Goal: Information Seeking & Learning: Learn about a topic

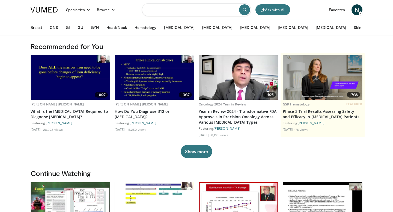
click at [160, 11] on input "Search topics, interventions" at bounding box center [196, 9] width 109 height 13
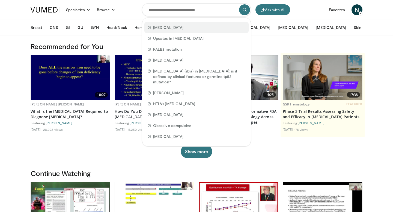
click at [169, 29] on span "[MEDICAL_DATA]" at bounding box center [168, 27] width 30 height 5
type input "**********"
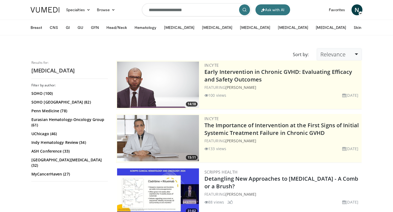
click at [356, 54] on link "Relevance" at bounding box center [339, 55] width 45 height 12
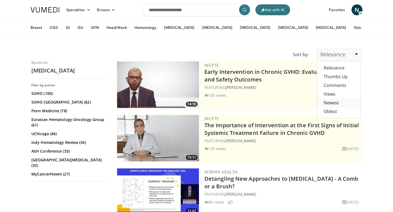
click at [332, 104] on link "Newest" at bounding box center [338, 102] width 43 height 9
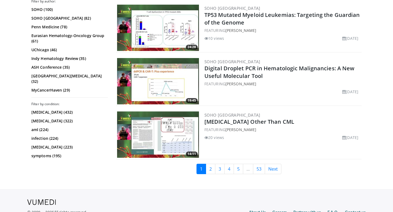
scroll to position [1352, 0]
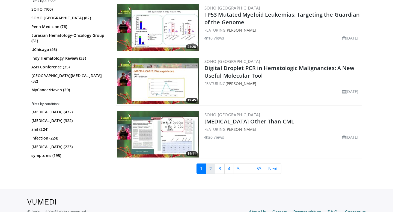
click at [211, 168] on link "2" at bounding box center [211, 169] width 10 height 10
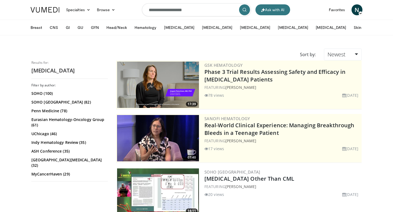
click at [200, 11] on input "**********" at bounding box center [196, 9] width 109 height 13
click at [243, 11] on icon "submit" at bounding box center [244, 10] width 4 height 4
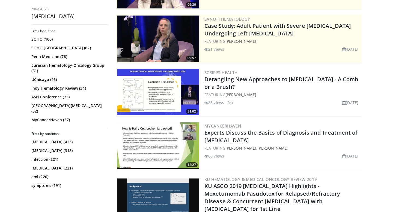
scroll to position [98, 0]
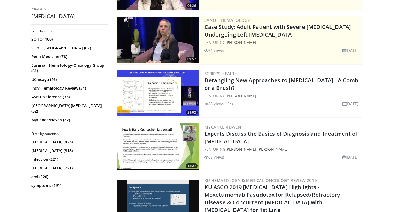
click at [183, 90] on img at bounding box center [158, 93] width 82 height 46
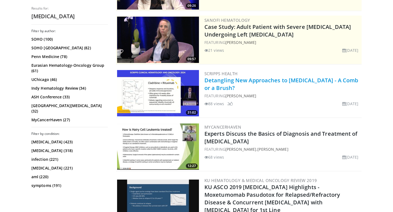
click at [225, 85] on link "Detangling New Approaches to [MEDICAL_DATA] - A Comb or a Brush?" at bounding box center [281, 84] width 154 height 15
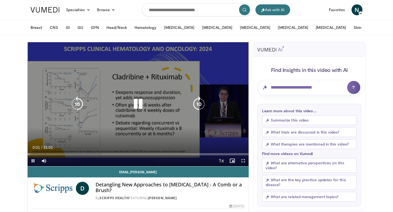
click at [144, 105] on icon "Video Player" at bounding box center [137, 104] width 15 height 15
click at [142, 105] on icon "Video Player" at bounding box center [137, 104] width 15 height 15
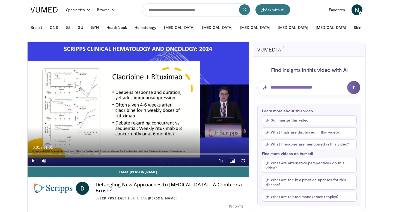
click at [298, 118] on button "Summarize this video" at bounding box center [309, 120] width 95 height 10
